Goal: Task Accomplishment & Management: Manage account settings

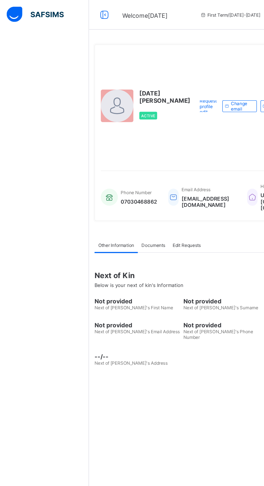
click at [80, 13] on div at bounding box center [75, 10] width 17 height 9
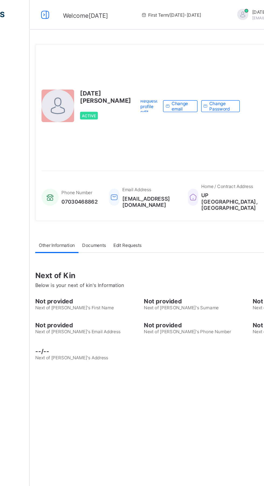
click at [36, 13] on icon at bounding box center [32, 11] width 9 height 8
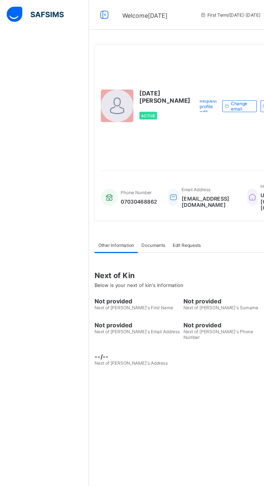
click at [43, 14] on img at bounding box center [25, 10] width 41 height 11
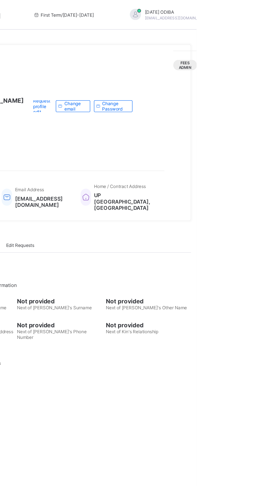
click at [183, 96] on div "Request profile edit Change email Change Password" at bounding box center [180, 77] width 79 height 81
click at [248, 46] on div "Fees Admin" at bounding box center [255, 48] width 17 height 8
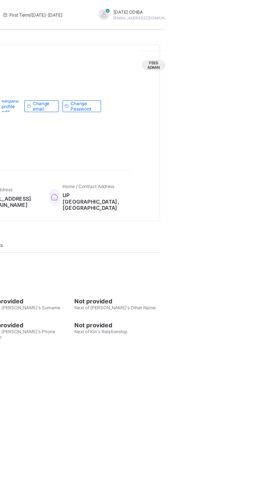
click at [248, 44] on div "Fees Admin" at bounding box center [255, 48] width 17 height 8
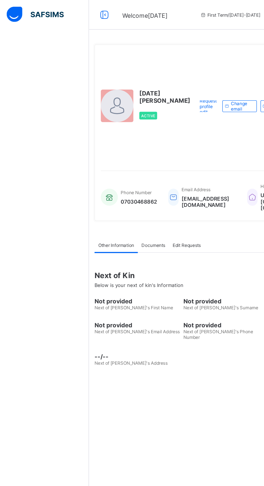
click at [14, 13] on img at bounding box center [25, 10] width 41 height 11
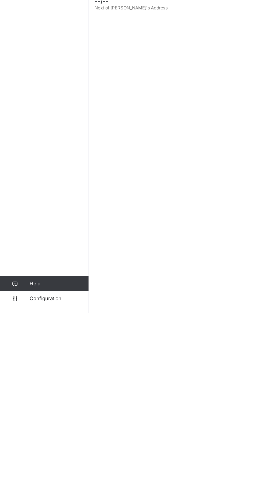
click at [37, 478] on span "Configuration" at bounding box center [43, 476] width 43 height 4
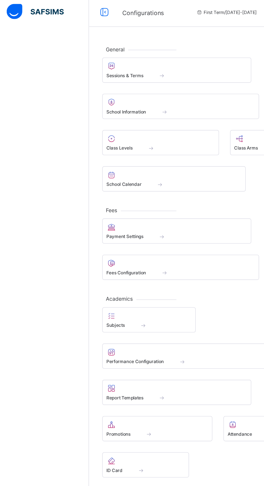
click at [107, 6] on div "Configurations First Term / 2025-2026 FRIDAY ODIBA Fridayp125@gmail.com" at bounding box center [132, 11] width 264 height 22
click at [33, 12] on img at bounding box center [25, 10] width 41 height 11
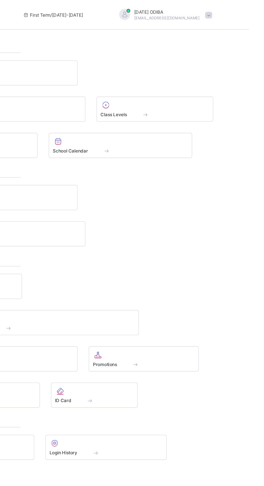
click at [232, 9] on span at bounding box center [234, 11] width 5 height 5
click at [202, 42] on span "Profile" at bounding box center [220, 43] width 36 height 6
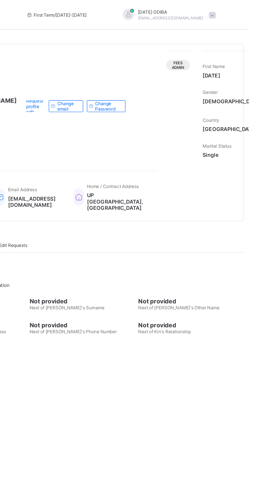
click at [235, 9] on span at bounding box center [237, 11] width 5 height 5
click at [202, 21] on ul "online Notifications Profile Logout" at bounding box center [222, 38] width 40 height 41
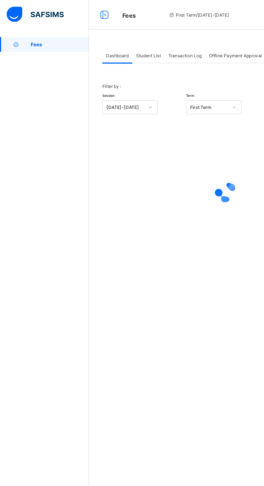
click at [114, 35] on div "Student List" at bounding box center [107, 40] width 23 height 11
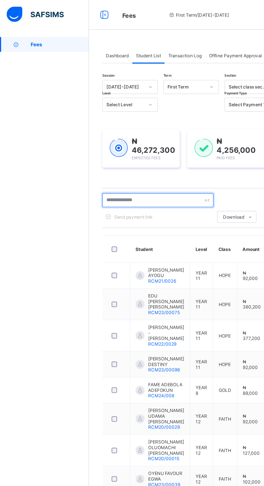
click at [113, 145] on input "text" at bounding box center [114, 146] width 81 height 10
click at [108, 144] on input "text" at bounding box center [114, 146] width 81 height 10
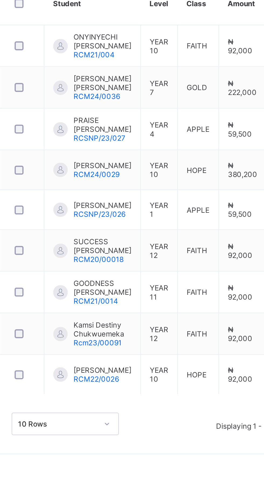
type input "**********"
click at [156, 238] on td "APPLE" at bounding box center [164, 238] width 19 height 19
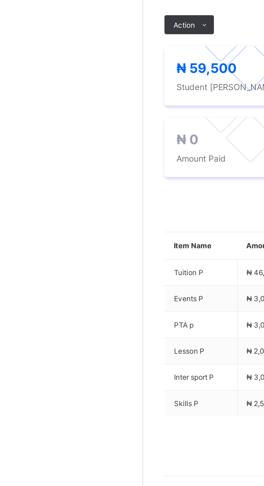
click at [89, 195] on span at bounding box center [92, 191] width 9 height 9
click at [0, 0] on li "Receive Payment" at bounding box center [0, 0] width 0 height 0
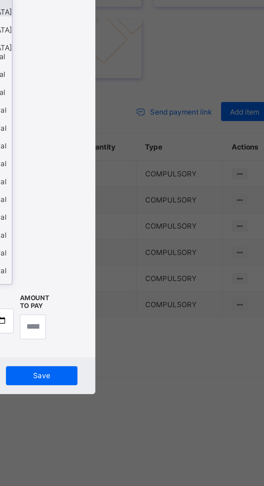
click at [130, 221] on icon at bounding box center [128, 218] width 3 height 5
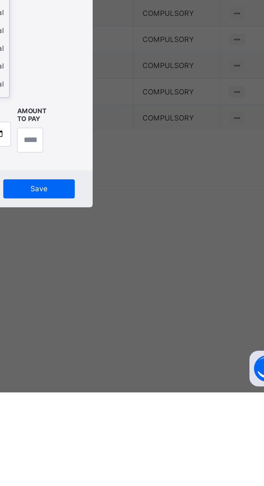
click at [130, 221] on icon at bounding box center [128, 218] width 3 height 5
click at [121, 223] on div "Select bank" at bounding box center [112, 218] width 18 height 10
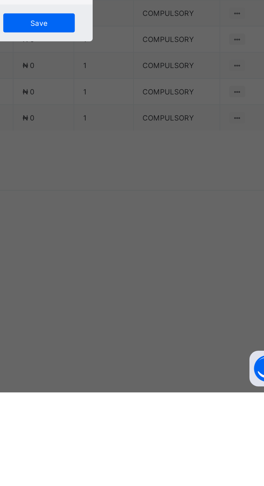
click at [113, 278] on div "Select bank" at bounding box center [108, 273] width 10 height 10
click at [119, 277] on div at bounding box center [114, 273] width 9 height 9
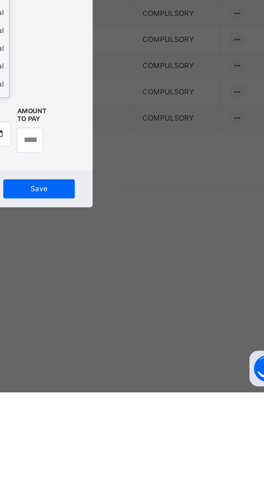
click at [130, 221] on icon at bounding box center [128, 218] width 3 height 5
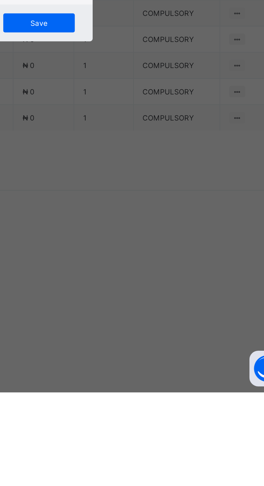
click at [119, 277] on div at bounding box center [114, 273] width 9 height 9
click at [124, 321] on span "Cancel" at bounding box center [118, 319] width 11 height 4
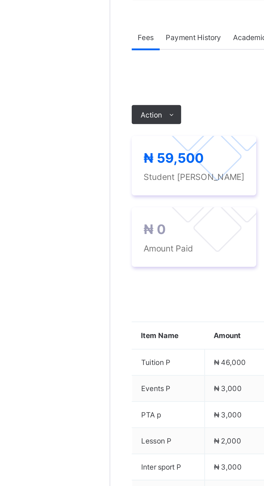
click at [88, 195] on span at bounding box center [92, 191] width 9 height 9
click at [0, 0] on li "Receive Payment" at bounding box center [0, 0] width 0 height 0
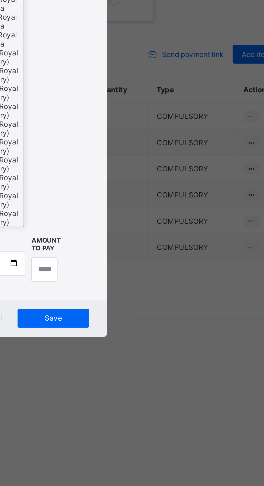
click at [134, 232] on div "Ecobank Nigeria - [GEOGRAPHIC_DATA]" at bounding box center [117, 228] width 33 height 8
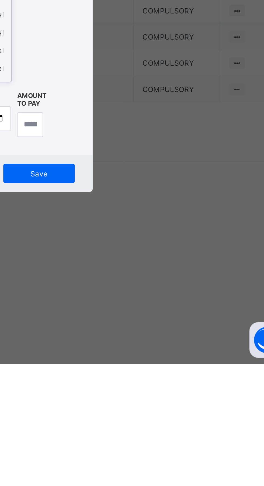
click at [131, 227] on icon at bounding box center [129, 224] width 3 height 5
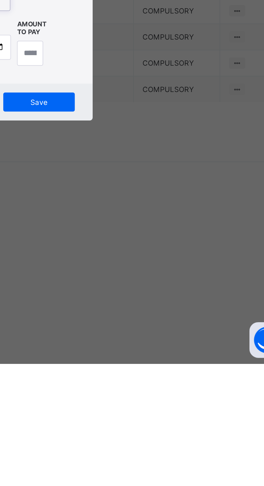
click at [134, 254] on div "Polaris Bank - Royal College (Nur-Pry)" at bounding box center [117, 250] width 33 height 8
type input "***"
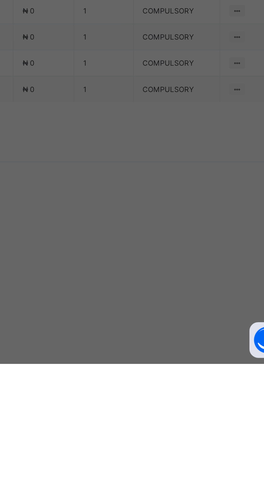
click at [141, 261] on div at bounding box center [131, 254] width 19 height 11
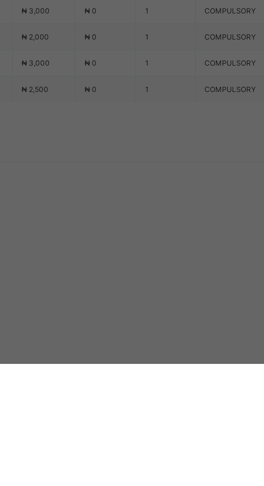
type input "********"
click at [135, 283] on input "date" at bounding box center [117, 276] width 34 height 11
type input "**********"
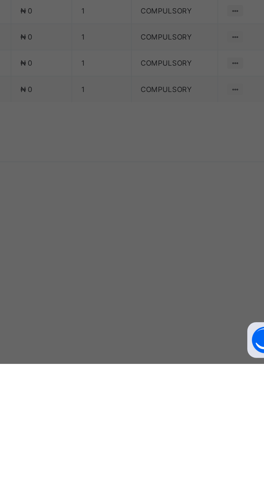
click at [149, 285] on input "currency" at bounding box center [143, 279] width 12 height 11
type input "********"
click at [159, 304] on span "Save" at bounding box center [147, 302] width 24 height 4
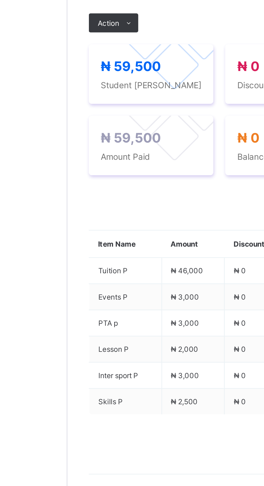
click at [92, 193] on icon at bounding box center [92, 190] width 4 height 3
click at [135, 195] on div "Term 2025-2026 First Term Action Receive Payment Manage Discount Send Email Rem…" at bounding box center [164, 185] width 180 height 22
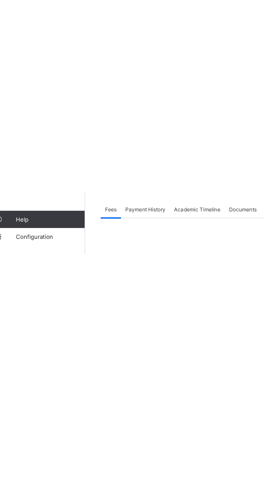
scroll to position [0, 26]
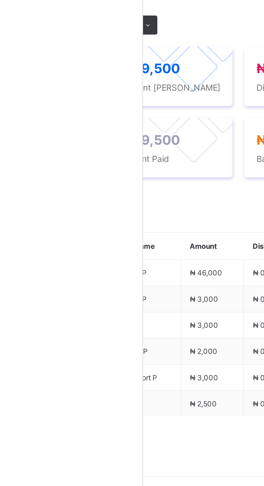
click at [67, 195] on span at bounding box center [66, 191] width 9 height 9
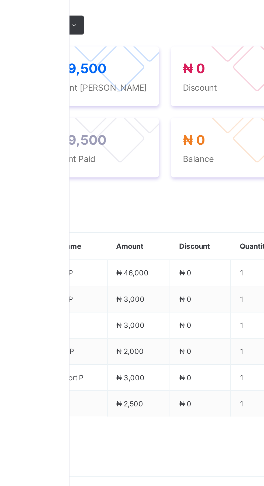
click at [83, 158] on span "Payment History" at bounding box center [76, 156] width 25 height 4
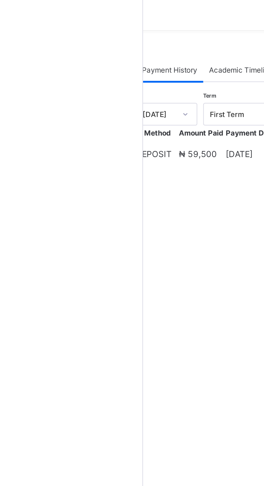
click at [98, 201] on td "₦ 59,500" at bounding box center [90, 193] width 21 height 13
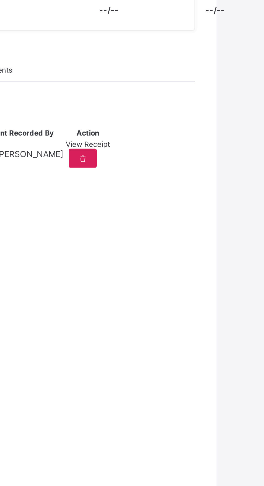
click at [190, 192] on div "View Receipt" at bounding box center [180, 190] width 20 height 4
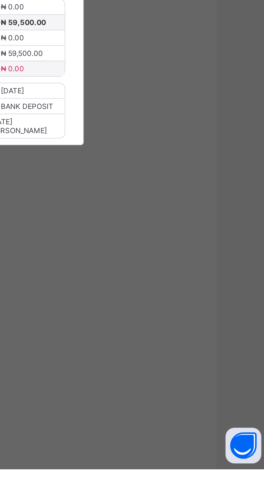
click at [163, 201] on span "Download receipt" at bounding box center [149, 199] width 27 height 4
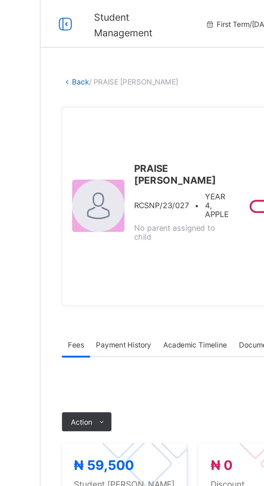
click at [84, 30] on div "× Delete Document This action would delete the document with name: from the sys…" at bounding box center [164, 226] width 199 height 398
click at [85, 39] on link "Back" at bounding box center [83, 37] width 8 height 4
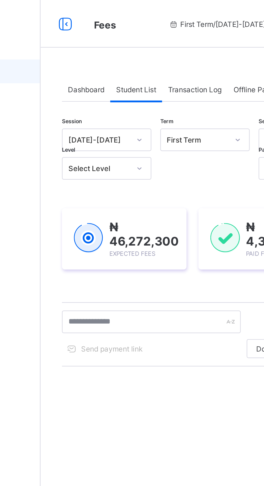
click at [105, 41] on span "Student List" at bounding box center [108, 40] width 18 height 4
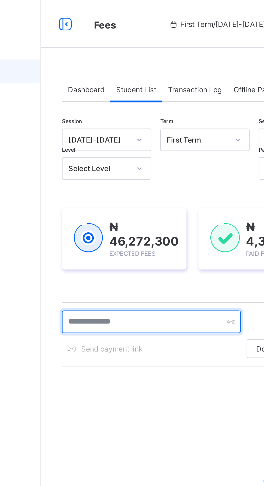
click at [110, 146] on input "text" at bounding box center [114, 146] width 81 height 10
click at [89, 146] on input "text" at bounding box center [114, 146] width 81 height 10
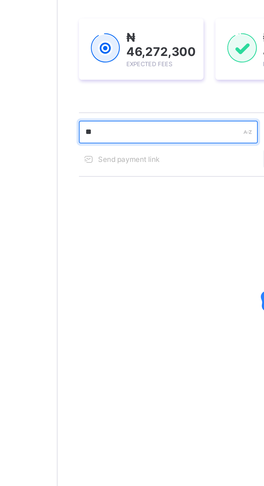
type input "**********"
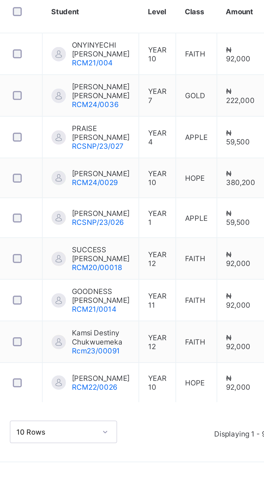
click at [153, 275] on td "YEAR 1" at bounding box center [146, 275] width 17 height 18
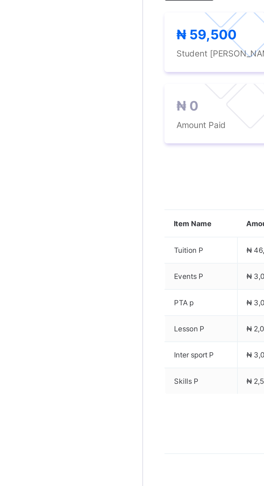
click at [87, 193] on span "Action" at bounding box center [83, 191] width 10 height 4
click at [0, 0] on li "Receive Payment" at bounding box center [0, 0] width 0 height 0
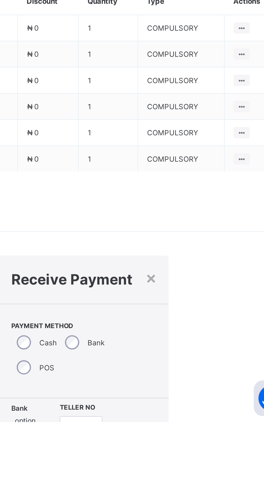
type input "***"
click at [174, 484] on input "text" at bounding box center [164, 489] width 19 height 11
type input "*********"
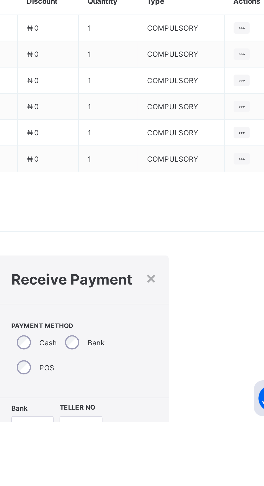
type input "**********"
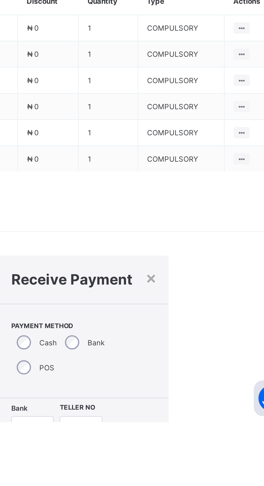
type input "********"
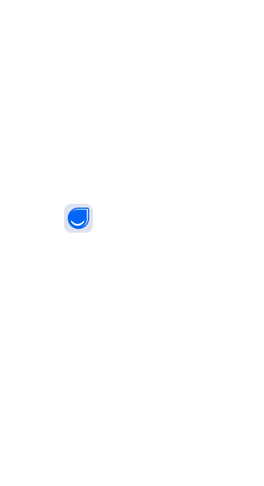
scroll to position [0, 39]
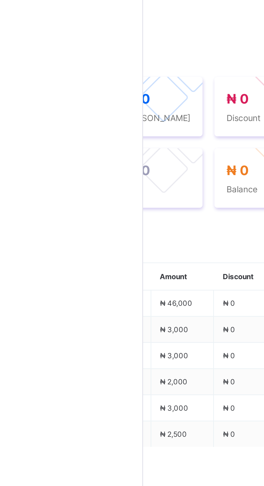
click at [73, 158] on span "Payment History" at bounding box center [63, 156] width 25 height 4
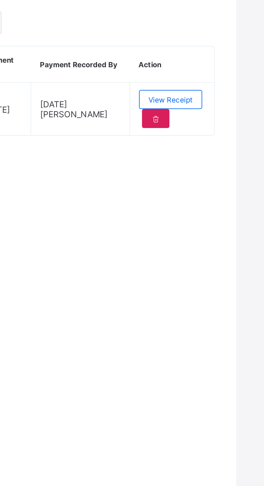
click at [196, 213] on span "View Receipt" at bounding box center [195, 211] width 20 height 4
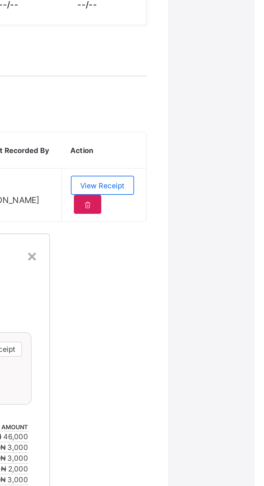
click at [161, 277] on div "Royal College Masaka" at bounding box center [121, 257] width 79 height 42
click at [156, 287] on span "Download receipt" at bounding box center [142, 285] width 27 height 4
